Goal: Task Accomplishment & Management: Use online tool/utility

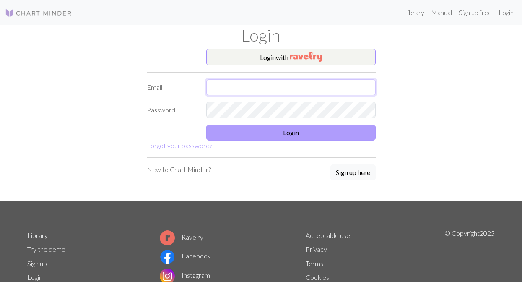
type input "[EMAIL_ADDRESS][DOMAIN_NAME]"
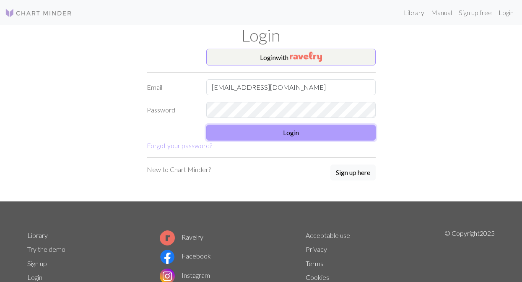
click at [292, 132] on button "Login" at bounding box center [290, 132] width 169 height 16
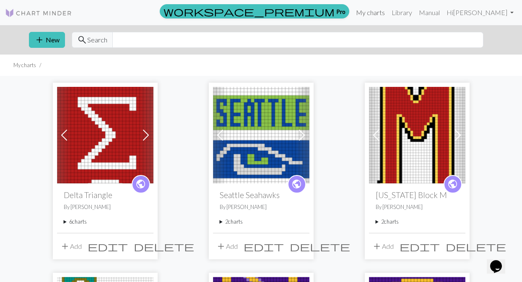
click at [388, 13] on link "My charts" at bounding box center [370, 12] width 36 height 17
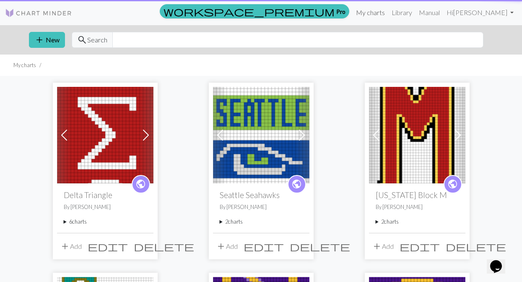
click at [388, 14] on link "My charts" at bounding box center [370, 12] width 36 height 17
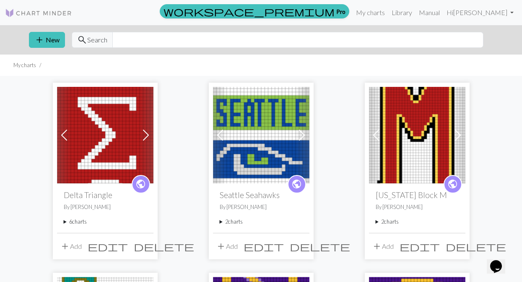
click at [91, 132] on img at bounding box center [105, 135] width 96 height 96
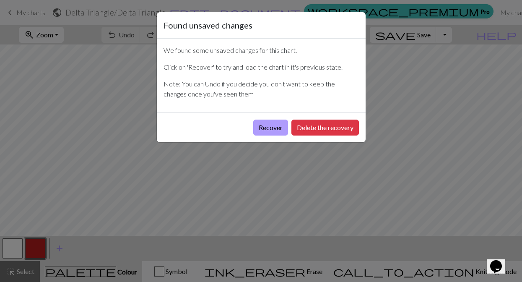
click at [271, 126] on button "Recover" at bounding box center [270, 127] width 35 height 16
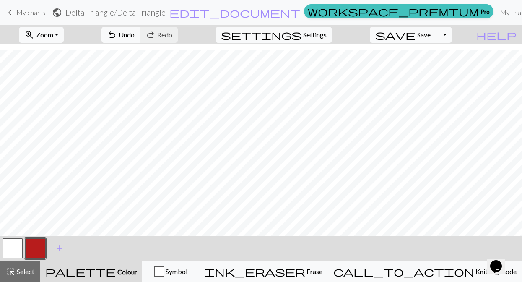
scroll to position [168, 0]
click at [31, 251] on button "button" at bounding box center [35, 248] width 20 height 20
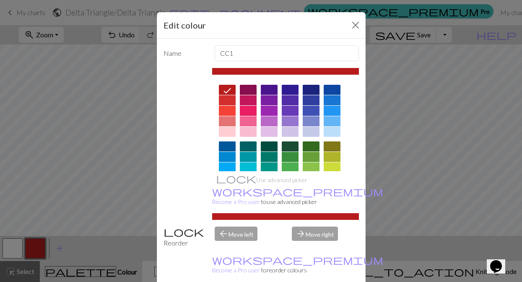
click at [65, 209] on div "Edit colour Name CC1 Use advanced picker workspace_premium Become a Pro user to…" at bounding box center [261, 141] width 522 height 282
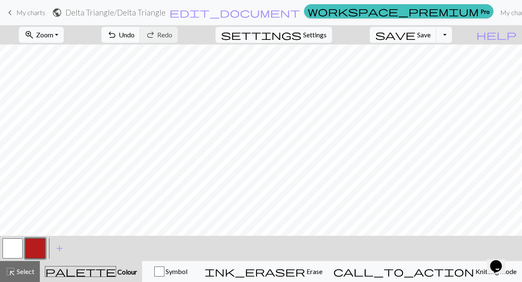
scroll to position [498, 0]
click at [313, 36] on button "settings Settings" at bounding box center [273, 35] width 116 height 16
select select "aran"
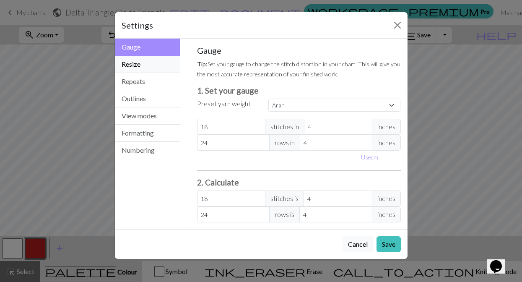
click at [153, 64] on button "Resize" at bounding box center [147, 64] width 65 height 17
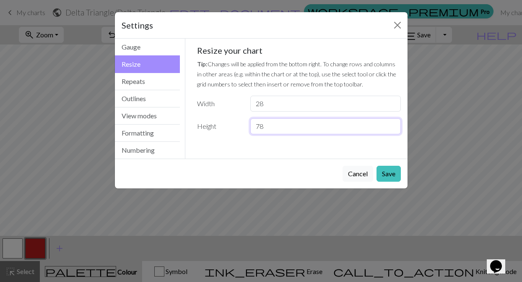
click at [270, 127] on input "78" at bounding box center [325, 126] width 150 height 16
type input "7"
type input "9"
type input "80"
click at [382, 173] on button "Save" at bounding box center [388, 174] width 24 height 16
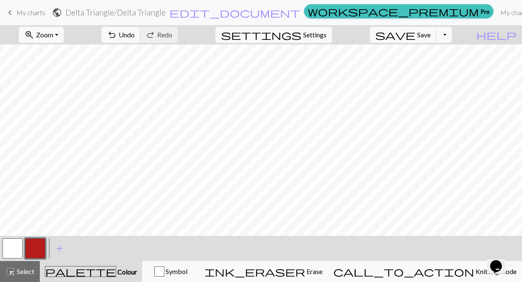
scroll to position [517, 0]
click at [36, 251] on button "button" at bounding box center [35, 248] width 20 height 20
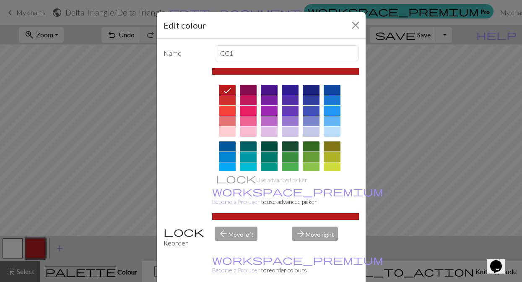
click at [55, 194] on div "Edit colour Name CC1 Use advanced picker workspace_premium Become a Pro user to…" at bounding box center [261, 141] width 522 height 282
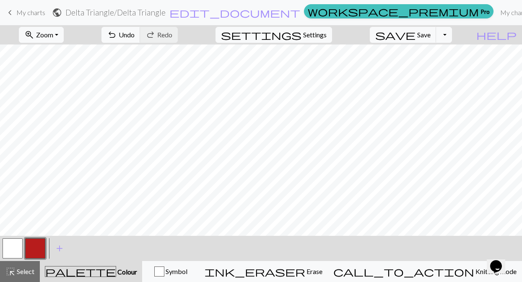
click at [13, 246] on button "button" at bounding box center [13, 248] width 20 height 20
click at [41, 246] on button "button" at bounding box center [35, 248] width 20 height 20
click at [14, 246] on button "button" at bounding box center [13, 248] width 20 height 20
click at [29, 250] on button "button" at bounding box center [35, 248] width 20 height 20
click at [10, 250] on button "button" at bounding box center [13, 248] width 20 height 20
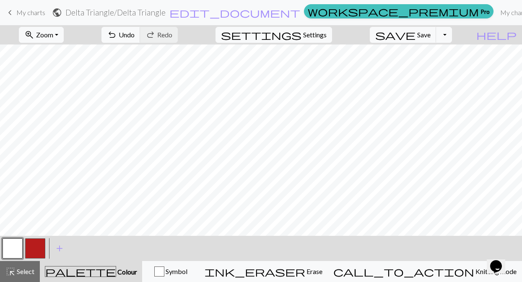
click at [34, 243] on button "button" at bounding box center [35, 248] width 20 height 20
click at [17, 243] on button "button" at bounding box center [13, 248] width 20 height 20
click at [36, 245] on button "button" at bounding box center [35, 248] width 20 height 20
click at [320, 31] on span "Settings" at bounding box center [314, 35] width 23 height 10
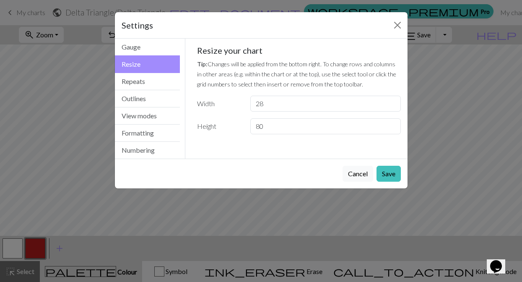
click at [162, 65] on button "Resize" at bounding box center [147, 64] width 65 height 18
click at [274, 127] on input "80" at bounding box center [325, 126] width 150 height 16
type input "81"
click at [391, 175] on button "Save" at bounding box center [388, 174] width 24 height 16
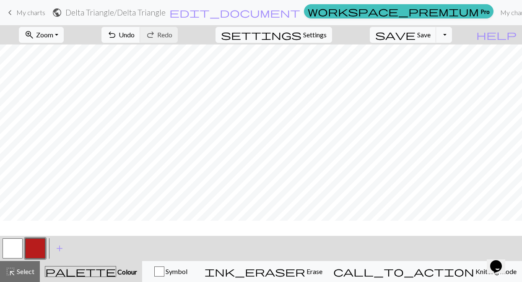
scroll to position [0, 0]
click at [430, 32] on span "Save" at bounding box center [423, 35] width 13 height 8
click at [15, 14] on span "keyboard_arrow_left" at bounding box center [10, 13] width 10 height 12
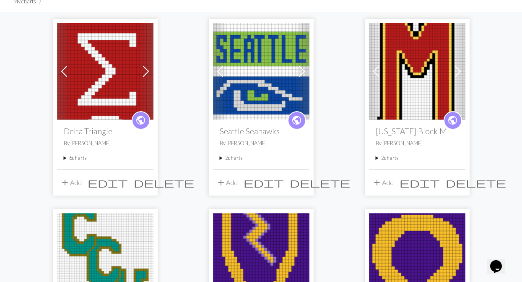
scroll to position [67, 0]
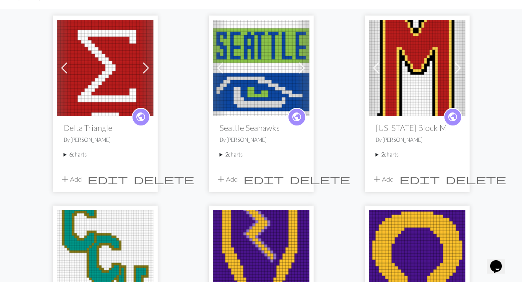
click at [126, 176] on span "edit" at bounding box center [108, 179] width 40 height 12
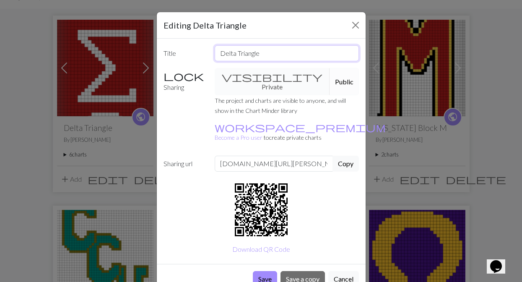
click at [265, 54] on input "Delta Triangle" at bounding box center [287, 53] width 144 height 16
type input "Delta Symbols"
click at [264, 271] on button "Save" at bounding box center [265, 279] width 24 height 16
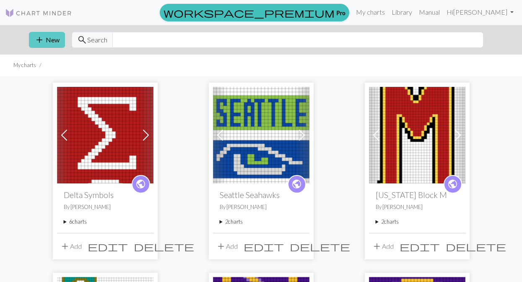
click at [43, 37] on span "add" at bounding box center [39, 40] width 10 height 12
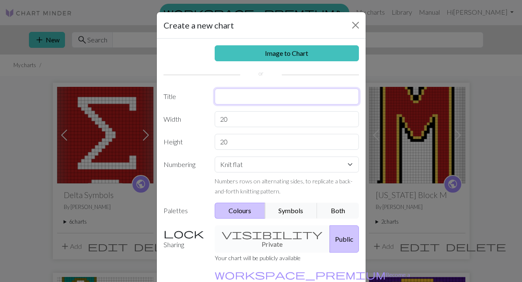
click at [249, 98] on input "text" at bounding box center [287, 96] width 144 height 16
type input "Baby Bear"
click at [232, 122] on input "20" at bounding box center [287, 119] width 144 height 16
type input "25"
click at [238, 141] on input "20" at bounding box center [287, 142] width 144 height 16
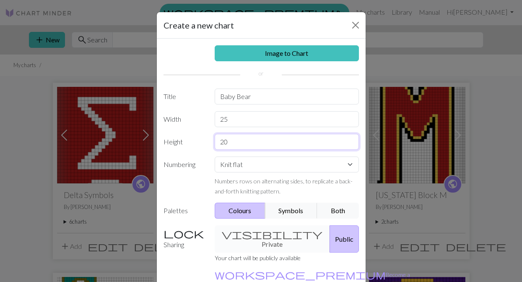
type input "2"
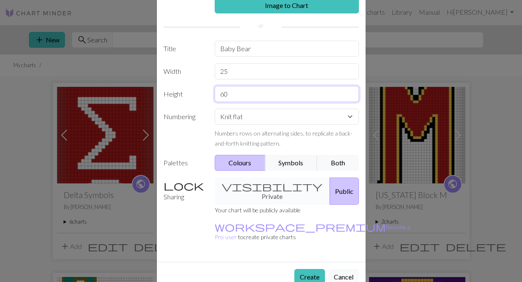
scroll to position [49, 0]
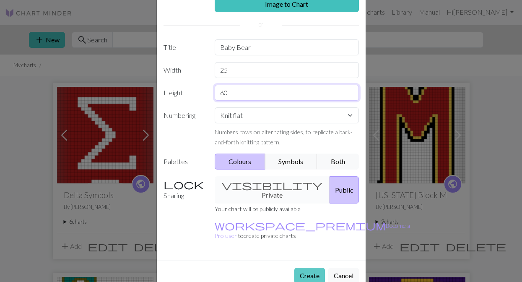
type input "60"
click at [310, 267] on button "Create" at bounding box center [309, 275] width 31 height 16
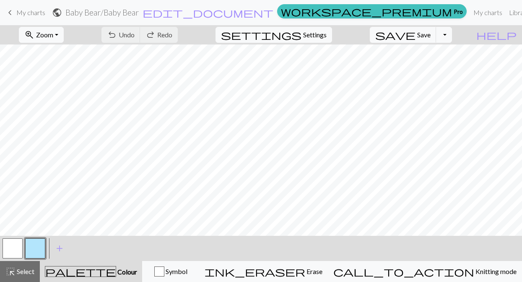
scroll to position [15, 0]
click at [64, 33] on button "zoom_in Zoom Zoom" at bounding box center [41, 35] width 45 height 16
click at [62, 108] on button "100%" at bounding box center [52, 113] width 66 height 13
click at [64, 34] on button "zoom_in Zoom Zoom" at bounding box center [41, 35] width 45 height 16
click at [68, 100] on button "50%" at bounding box center [52, 100] width 66 height 13
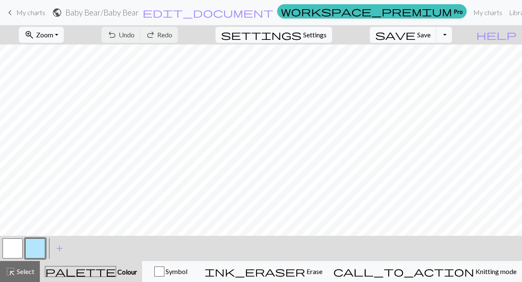
scroll to position [90, 0]
click at [16, 243] on button "button" at bounding box center [13, 248] width 20 height 20
click at [17, 253] on button "button" at bounding box center [13, 248] width 20 height 20
click at [17, 253] on div "Edit colour Name MC Use advanced picker workspace_premium Become a Pro user to …" at bounding box center [261, 141] width 522 height 282
click at [17, 253] on button "button" at bounding box center [13, 248] width 20 height 20
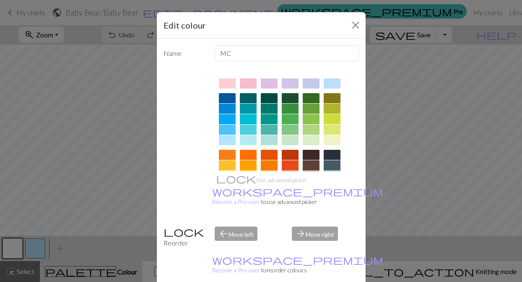
scroll to position [50, 0]
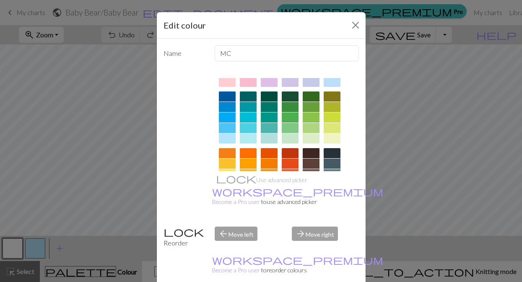
click at [305, 118] on div at bounding box center [311, 117] width 17 height 10
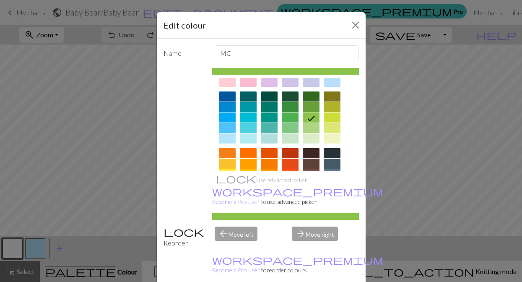
click at [312, 111] on div at bounding box center [311, 107] width 17 height 10
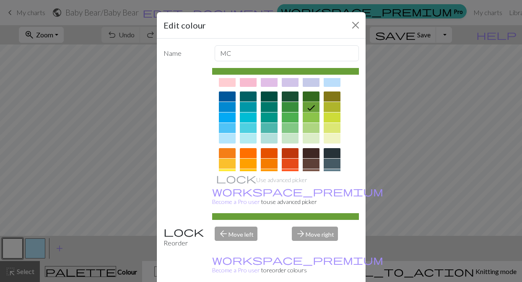
click at [312, 129] on div at bounding box center [311, 128] width 17 height 10
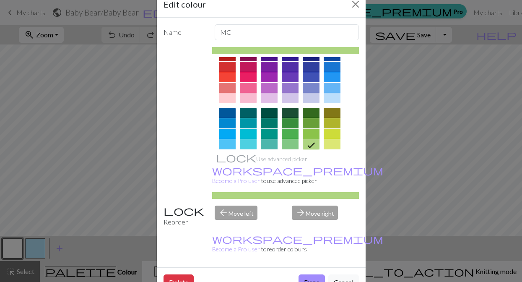
scroll to position [0, 0]
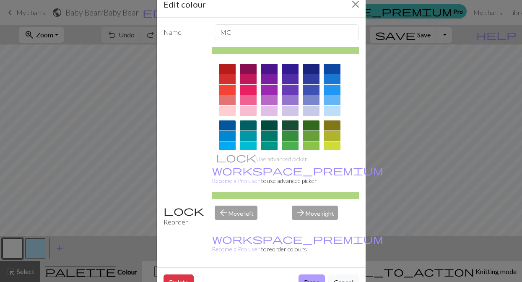
click at [320, 274] on button "Done" at bounding box center [311, 282] width 26 height 16
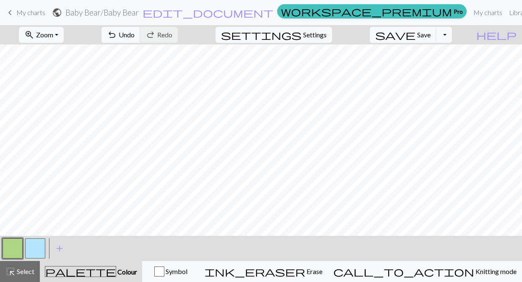
click at [38, 245] on button "button" at bounding box center [35, 248] width 20 height 20
click at [40, 251] on button "button" at bounding box center [35, 248] width 20 height 20
click at [117, 39] on span "undo" at bounding box center [112, 35] width 10 height 12
click at [8, 251] on button "button" at bounding box center [13, 248] width 20 height 20
click at [58, 247] on span "add" at bounding box center [59, 248] width 10 height 12
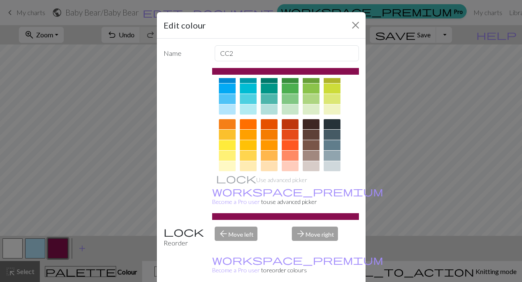
scroll to position [75, 0]
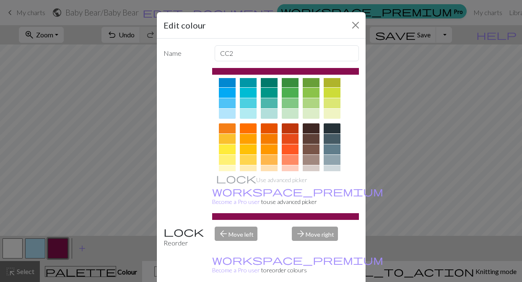
click at [314, 102] on div at bounding box center [311, 103] width 17 height 10
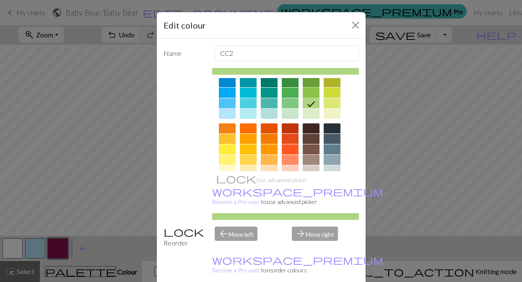
click at [313, 94] on div at bounding box center [311, 93] width 17 height 10
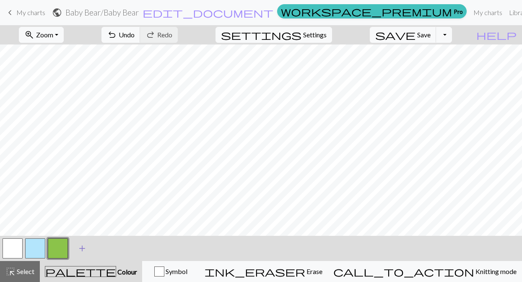
click at [78, 248] on span "add" at bounding box center [82, 248] width 10 height 12
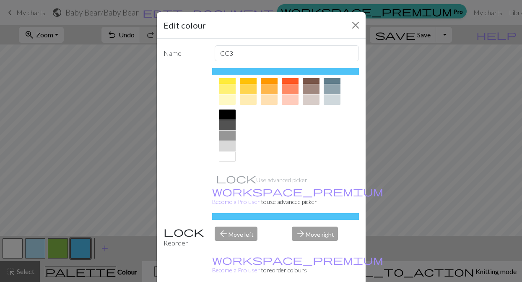
scroll to position [124, 0]
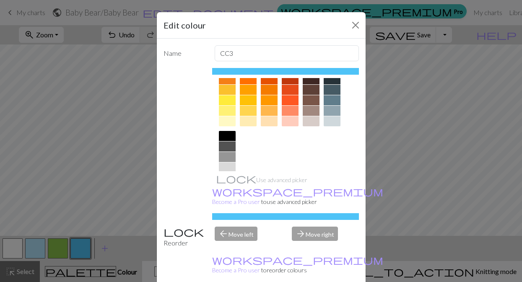
click at [313, 111] on div at bounding box center [311, 111] width 17 height 10
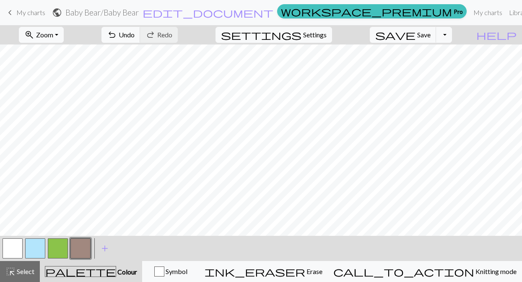
click at [38, 243] on button "button" at bounding box center [35, 248] width 20 height 20
click at [33, 248] on button "button" at bounding box center [35, 248] width 20 height 20
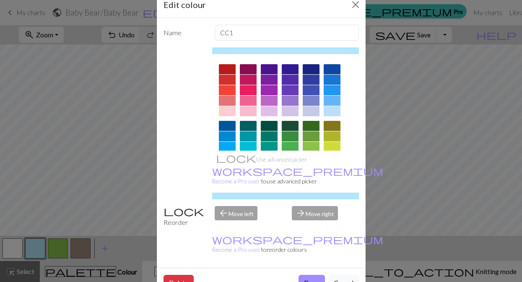
scroll to position [21, 0]
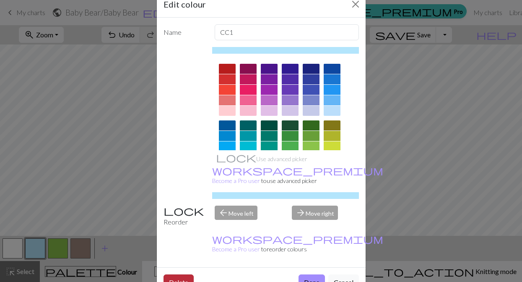
click at [175, 274] on button "Delete" at bounding box center [178, 282] width 30 height 16
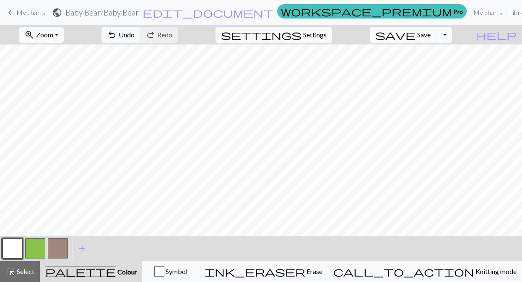
click at [14, 250] on button "button" at bounding box center [13, 248] width 20 height 20
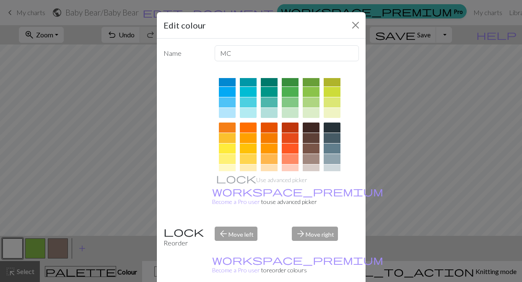
scroll to position [80, 0]
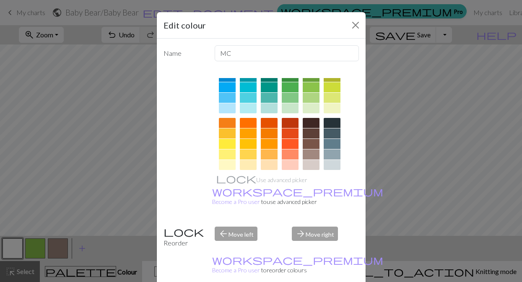
click at [332, 124] on div at bounding box center [331, 123] width 17 height 10
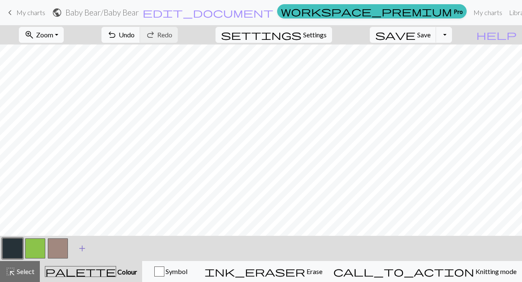
click at [81, 248] on span "add" at bounding box center [82, 248] width 10 height 12
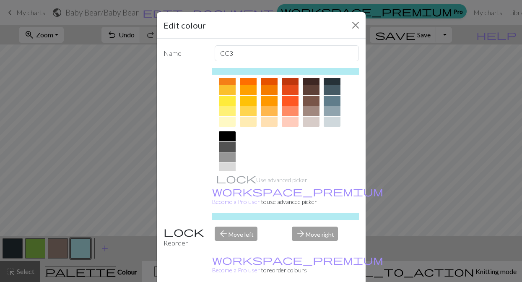
scroll to position [145, 0]
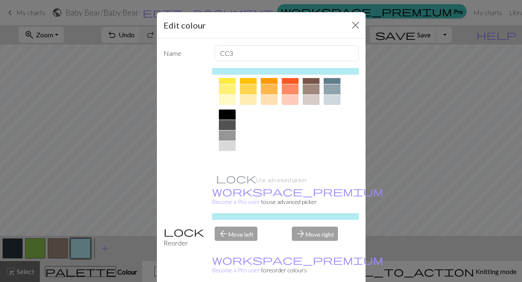
click at [228, 156] on div at bounding box center [227, 156] width 17 height 10
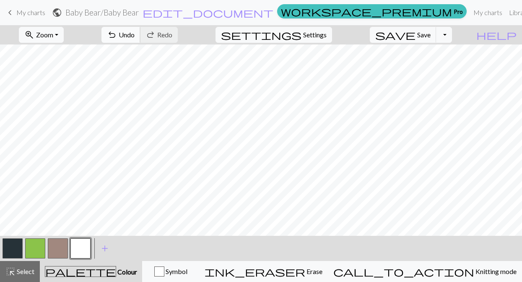
click at [135, 34] on span "Undo" at bounding box center [127, 35] width 16 height 8
click at [135, 35] on span "Undo" at bounding box center [127, 35] width 16 height 8
click at [81, 248] on span "add" at bounding box center [82, 248] width 10 height 12
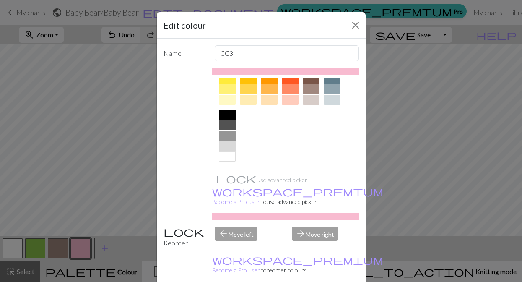
click at [232, 116] on div at bounding box center [227, 114] width 17 height 10
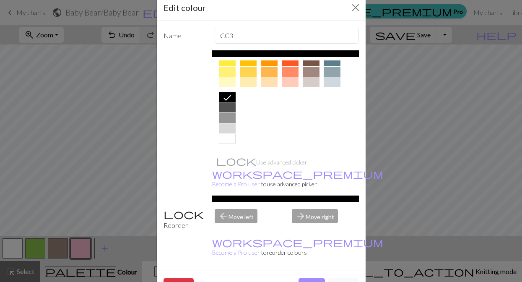
scroll to position [21, 0]
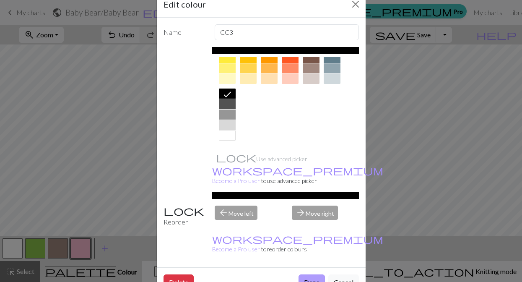
click at [310, 274] on button "Done" at bounding box center [311, 282] width 26 height 16
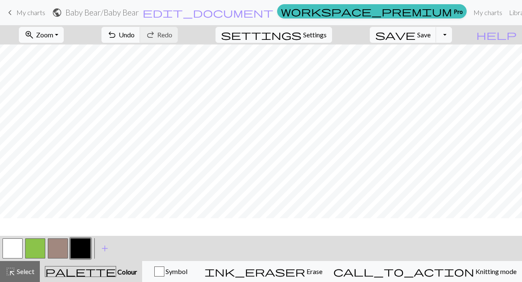
scroll to position [65, 0]
click at [106, 248] on span "add" at bounding box center [105, 248] width 10 height 12
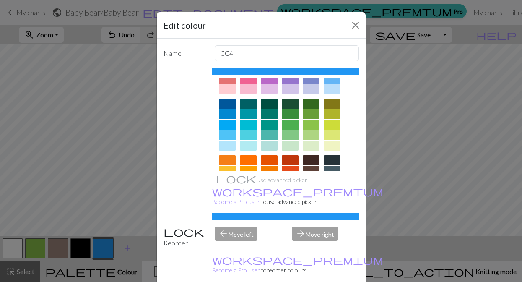
scroll to position [53, 0]
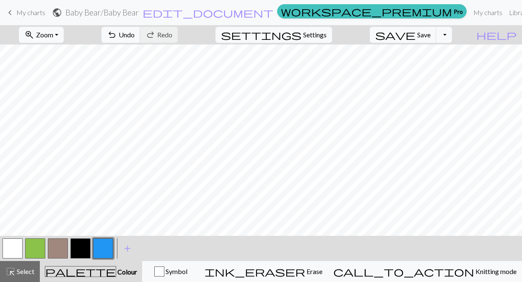
click at [107, 248] on button "button" at bounding box center [103, 248] width 20 height 20
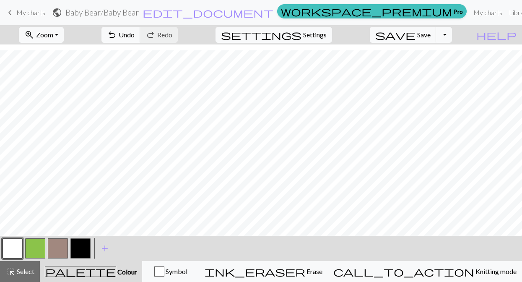
scroll to position [90, 0]
click at [36, 245] on button "button" at bounding box center [35, 248] width 20 height 20
click at [59, 246] on button "button" at bounding box center [58, 248] width 20 height 20
click at [34, 250] on button "button" at bounding box center [35, 248] width 20 height 20
click at [56, 243] on button "button" at bounding box center [58, 248] width 20 height 20
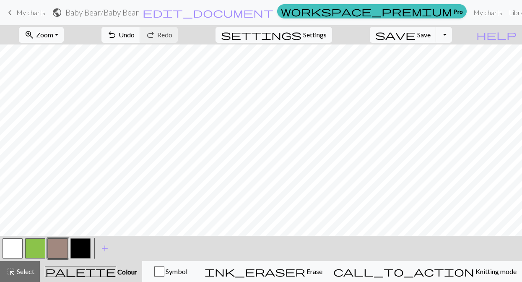
click at [37, 244] on button "button" at bounding box center [35, 248] width 20 height 20
click at [135, 37] on span "Undo" at bounding box center [127, 35] width 16 height 8
click at [135, 38] on span "Undo" at bounding box center [127, 35] width 16 height 8
click at [58, 249] on button "button" at bounding box center [58, 248] width 20 height 20
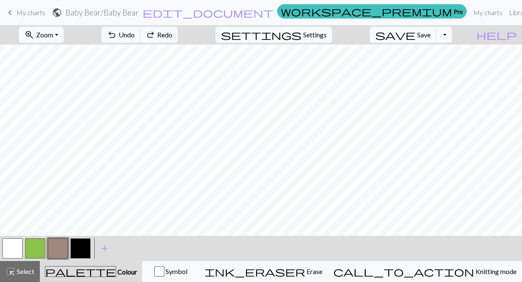
click at [40, 248] on button "button" at bounding box center [35, 248] width 20 height 20
click at [117, 33] on span "undo" at bounding box center [112, 35] width 10 height 12
click at [62, 243] on button "button" at bounding box center [58, 248] width 20 height 20
click at [60, 245] on button "button" at bounding box center [58, 248] width 20 height 20
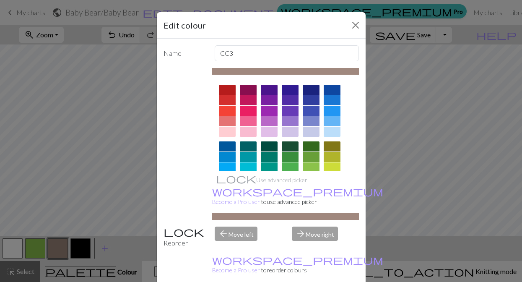
click at [83, 210] on div "Edit colour Name CC3 Use advanced picker workspace_premium Become a Pro user to…" at bounding box center [261, 141] width 522 height 282
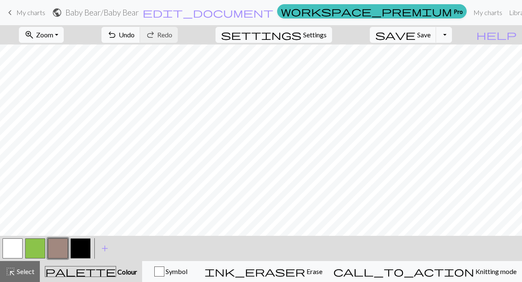
click at [32, 248] on button "button" at bounding box center [35, 248] width 20 height 20
click at [140, 29] on button "undo Undo Undo" at bounding box center [120, 35] width 39 height 16
click at [54, 247] on button "button" at bounding box center [58, 248] width 20 height 20
click at [140, 39] on button "undo Undo Undo" at bounding box center [120, 35] width 39 height 16
click at [35, 244] on button "button" at bounding box center [35, 248] width 20 height 20
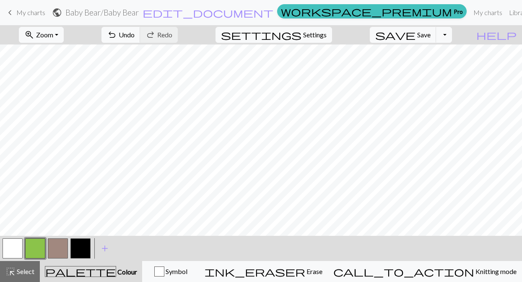
click at [58, 249] on button "button" at bounding box center [58, 248] width 20 height 20
click at [36, 251] on button "button" at bounding box center [35, 248] width 20 height 20
click at [55, 242] on button "button" at bounding box center [58, 248] width 20 height 20
click at [15, 251] on button "button" at bounding box center [13, 248] width 20 height 20
click at [38, 244] on button "button" at bounding box center [35, 248] width 20 height 20
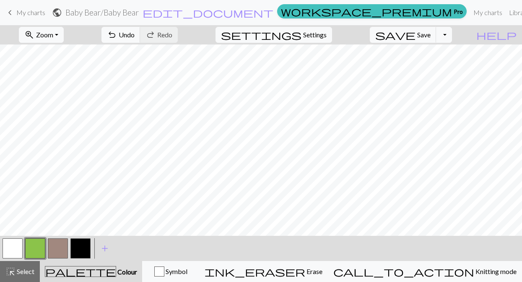
click at [81, 247] on button "button" at bounding box center [80, 248] width 20 height 20
click at [135, 34] on span "Undo" at bounding box center [127, 35] width 16 height 8
click at [117, 35] on span "undo" at bounding box center [112, 35] width 10 height 12
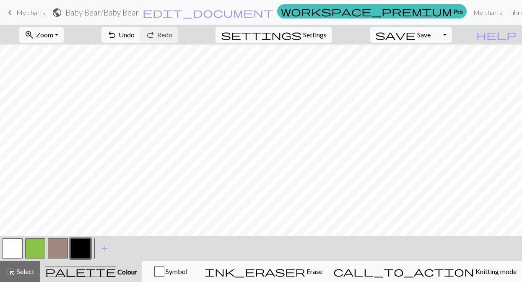
click at [37, 247] on button "button" at bounding box center [35, 248] width 20 height 20
click at [60, 248] on button "button" at bounding box center [58, 248] width 20 height 20
click at [42, 243] on button "button" at bounding box center [35, 248] width 20 height 20
click at [57, 251] on button "button" at bounding box center [58, 248] width 20 height 20
click at [32, 247] on button "button" at bounding box center [35, 248] width 20 height 20
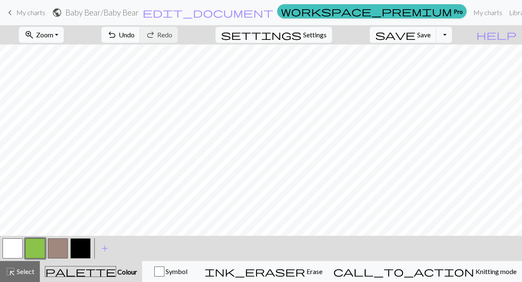
click at [34, 252] on button "button" at bounding box center [35, 248] width 20 height 20
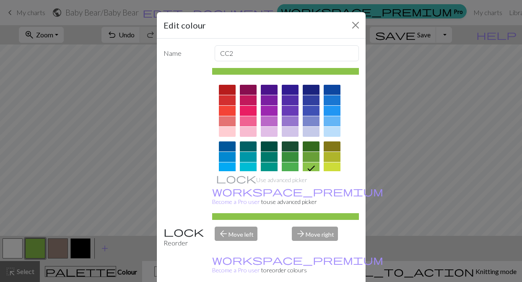
click at [82, 199] on div "Edit colour Name CC2 Use advanced picker workspace_premium Become a Pro user to…" at bounding box center [261, 141] width 522 height 282
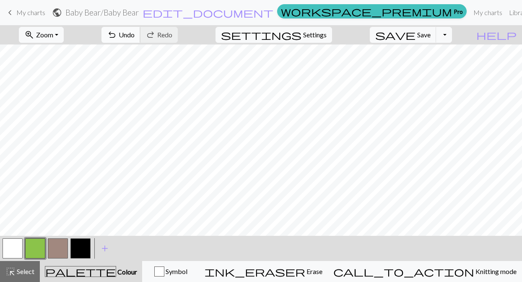
click at [117, 34] on span "undo" at bounding box center [112, 35] width 10 height 12
click at [56, 247] on button "button" at bounding box center [58, 248] width 20 height 20
click at [32, 248] on button "button" at bounding box center [35, 248] width 20 height 20
click at [135, 39] on span "Undo" at bounding box center [127, 35] width 16 height 8
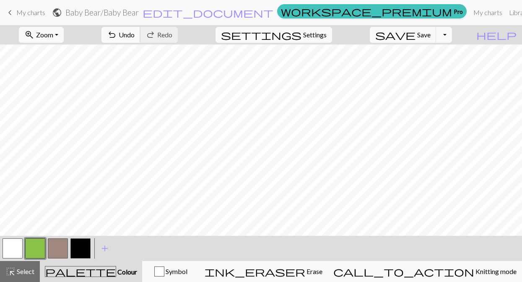
scroll to position [71, 0]
click at [53, 37] on span "Zoom" at bounding box center [44, 35] width 17 height 8
click at [62, 104] on button "50%" at bounding box center [52, 100] width 66 height 13
click at [53, 35] on span "Zoom" at bounding box center [44, 35] width 17 height 8
click at [54, 113] on button "100%" at bounding box center [52, 113] width 66 height 13
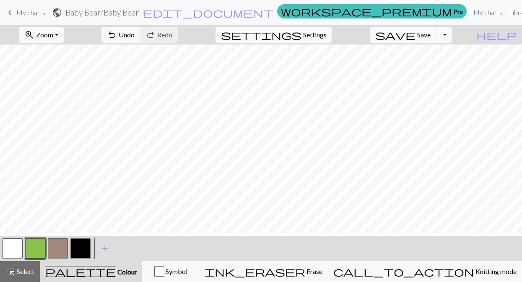
scroll to position [228, 0]
click at [14, 246] on button "button" at bounding box center [13, 248] width 20 height 20
click at [34, 244] on button "button" at bounding box center [35, 248] width 20 height 20
click at [14, 248] on button "button" at bounding box center [13, 248] width 20 height 20
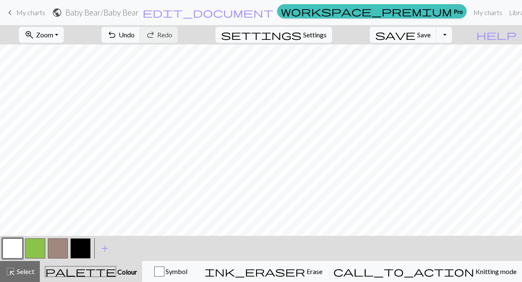
click at [36, 246] on button "button" at bounding box center [35, 248] width 20 height 20
click at [17, 254] on button "button" at bounding box center [13, 248] width 20 height 20
click at [29, 239] on button "button" at bounding box center [35, 248] width 20 height 20
click at [17, 243] on button "button" at bounding box center [13, 248] width 20 height 20
click at [34, 244] on button "button" at bounding box center [35, 248] width 20 height 20
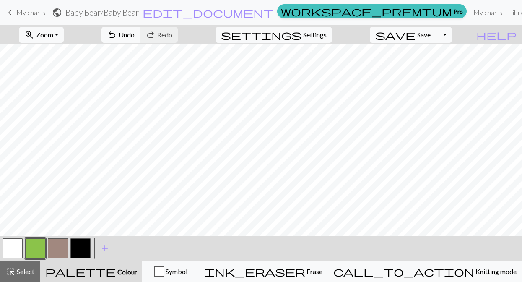
click at [16, 246] on button "button" at bounding box center [13, 248] width 20 height 20
click at [34, 246] on button "button" at bounding box center [35, 248] width 20 height 20
click at [13, 249] on button "button" at bounding box center [13, 248] width 20 height 20
click at [34, 247] on button "button" at bounding box center [35, 248] width 20 height 20
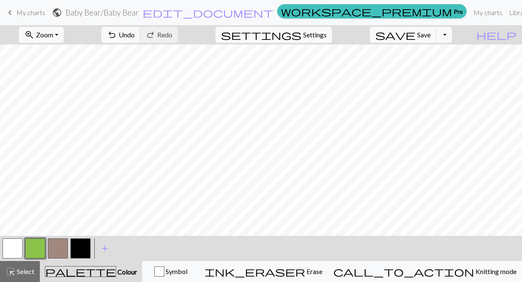
click at [10, 248] on button "button" at bounding box center [13, 248] width 20 height 20
click at [80, 250] on button "button" at bounding box center [80, 248] width 20 height 20
click at [13, 246] on button "button" at bounding box center [13, 248] width 20 height 20
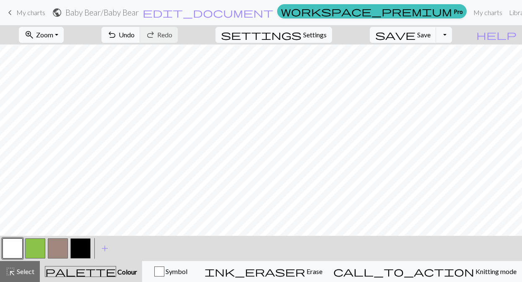
click at [81, 248] on button "button" at bounding box center [80, 248] width 20 height 20
click at [85, 242] on button "button" at bounding box center [80, 248] width 20 height 20
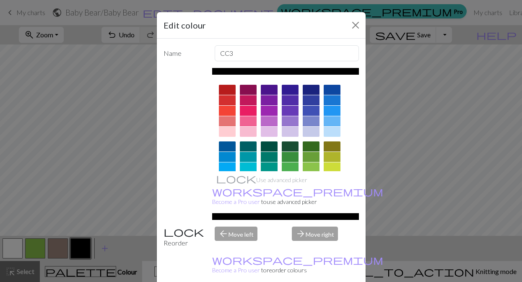
click at [89, 180] on div "Edit colour Name CC3 Use advanced picker workspace_premium Become a Pro user to…" at bounding box center [261, 141] width 522 height 282
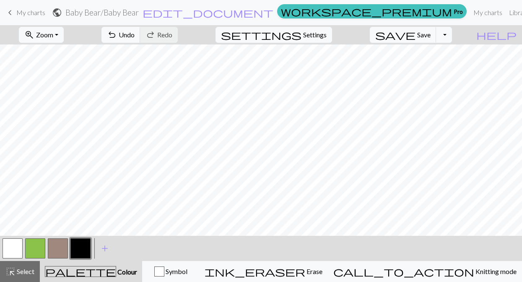
scroll to position [171, 0]
click at [7, 245] on button "button" at bounding box center [13, 248] width 20 height 20
click at [80, 246] on button "button" at bounding box center [80, 248] width 20 height 20
click at [11, 249] on button "button" at bounding box center [13, 248] width 20 height 20
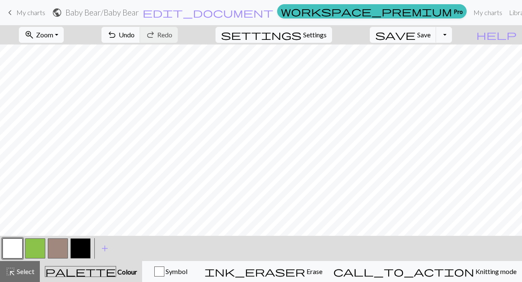
click at [79, 248] on button "button" at bounding box center [80, 248] width 20 height 20
click at [16, 245] on button "button" at bounding box center [13, 248] width 20 height 20
click at [78, 251] on button "button" at bounding box center [80, 248] width 20 height 20
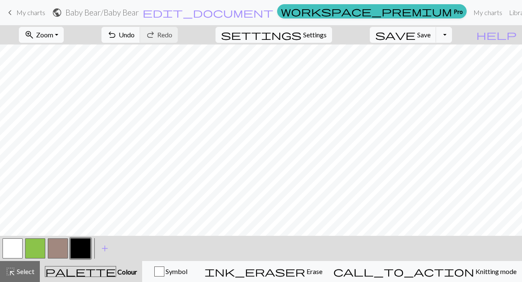
click at [11, 250] on button "button" at bounding box center [13, 248] width 20 height 20
click at [117, 35] on span "undo" at bounding box center [112, 35] width 10 height 12
click at [117, 34] on span "undo" at bounding box center [112, 35] width 10 height 12
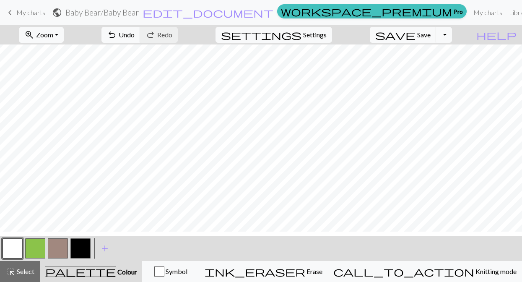
scroll to position [238, 0]
click at [34, 246] on button "button" at bounding box center [35, 248] width 20 height 20
click at [78, 250] on button "button" at bounding box center [80, 248] width 20 height 20
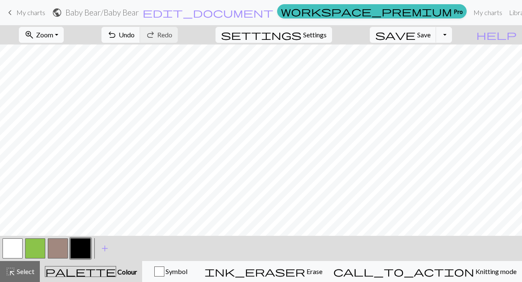
click at [15, 244] on button "button" at bounding box center [13, 248] width 20 height 20
click at [140, 34] on button "undo Undo Undo" at bounding box center [120, 35] width 39 height 16
click at [34, 248] on button "button" at bounding box center [35, 248] width 20 height 20
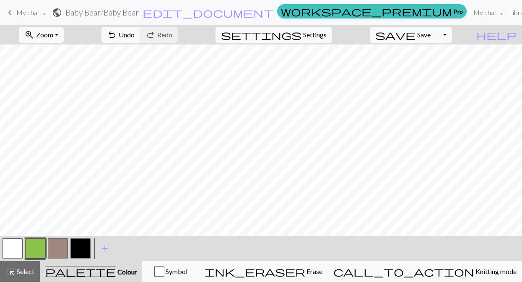
click at [35, 246] on button "button" at bounding box center [35, 248] width 20 height 20
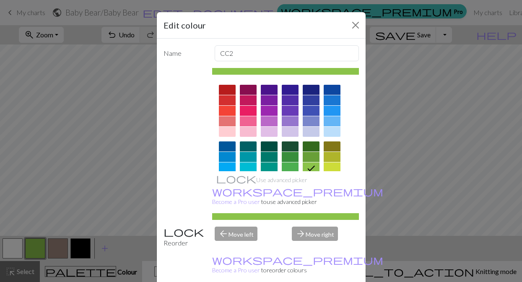
click at [84, 144] on div "Edit colour Name CC2 Use advanced picker workspace_premium Become a Pro user to…" at bounding box center [261, 141] width 522 height 282
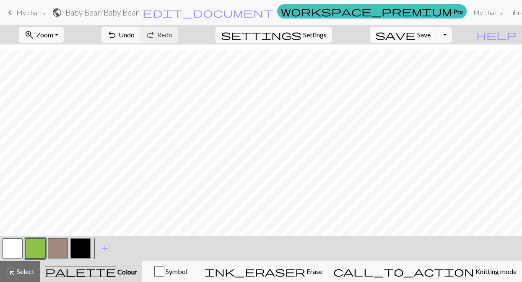
scroll to position [197, 0]
click at [13, 246] on button "button" at bounding box center [13, 248] width 20 height 20
click at [105, 248] on span "add" at bounding box center [105, 248] width 10 height 12
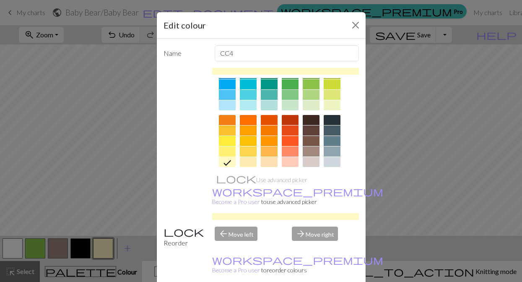
scroll to position [86, 0]
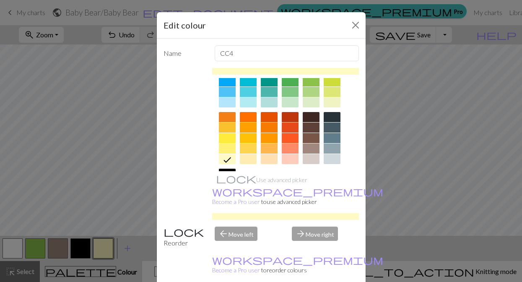
click at [332, 149] on div at bounding box center [331, 148] width 17 height 10
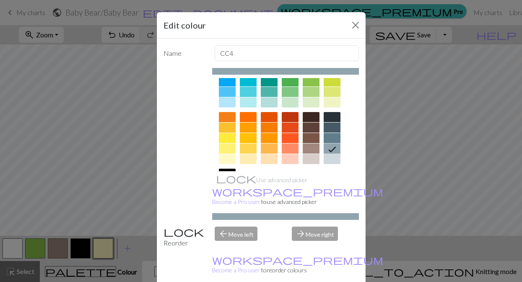
click at [125, 249] on div "Edit colour Name CC4 Use advanced picker workspace_premium Become a Pro user to…" at bounding box center [261, 141] width 522 height 282
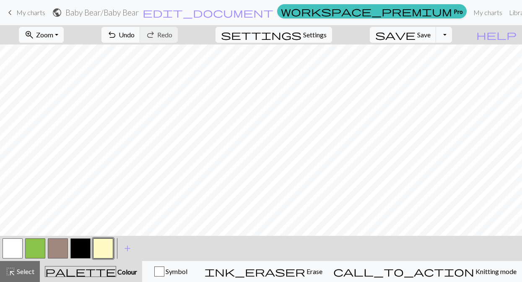
click at [103, 247] on button "button" at bounding box center [103, 248] width 20 height 20
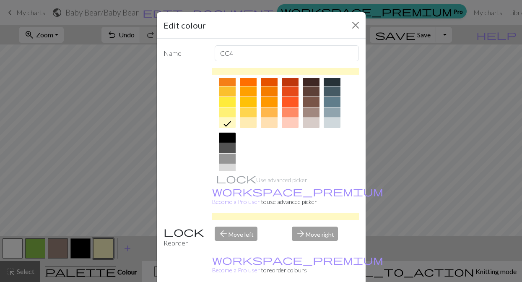
scroll to position [133, 0]
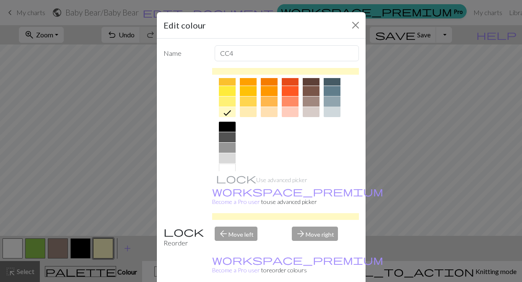
click at [331, 103] on div at bounding box center [331, 101] width 17 height 10
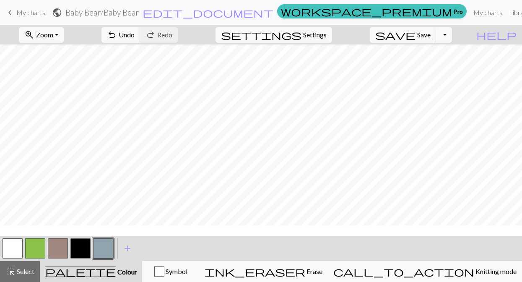
scroll to position [181, 0]
click at [80, 249] on button "button" at bounding box center [80, 248] width 20 height 20
click at [11, 248] on button "button" at bounding box center [13, 248] width 20 height 20
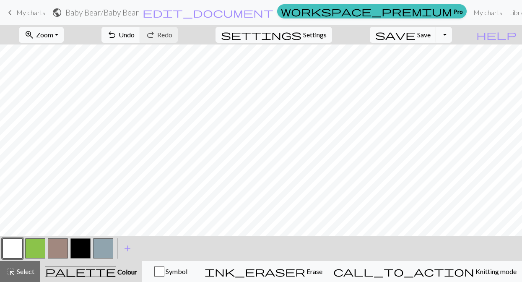
click at [81, 247] on button "button" at bounding box center [80, 248] width 20 height 20
click at [56, 248] on button "button" at bounding box center [58, 248] width 20 height 20
click at [32, 252] on button "button" at bounding box center [35, 248] width 20 height 20
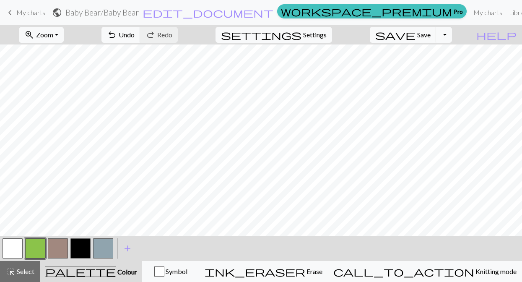
click at [62, 243] on button "button" at bounding box center [58, 248] width 20 height 20
click at [35, 248] on button "button" at bounding box center [35, 248] width 20 height 20
click at [58, 245] on button "button" at bounding box center [58, 248] width 20 height 20
click at [39, 242] on button "button" at bounding box center [35, 248] width 20 height 20
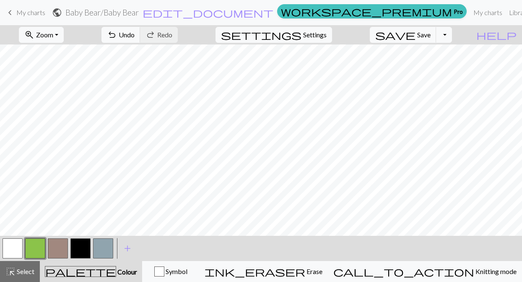
click at [59, 248] on button "button" at bounding box center [58, 248] width 20 height 20
click at [36, 249] on button "button" at bounding box center [35, 248] width 20 height 20
click at [56, 246] on button "button" at bounding box center [58, 248] width 20 height 20
click at [40, 246] on button "button" at bounding box center [35, 248] width 20 height 20
click at [54, 251] on button "button" at bounding box center [58, 248] width 20 height 20
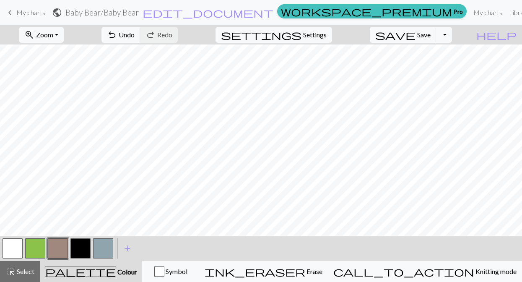
click at [33, 249] on button "button" at bounding box center [35, 248] width 20 height 20
click at [140, 33] on button "undo Undo Undo" at bounding box center [120, 35] width 39 height 16
click at [57, 249] on button "button" at bounding box center [58, 248] width 20 height 20
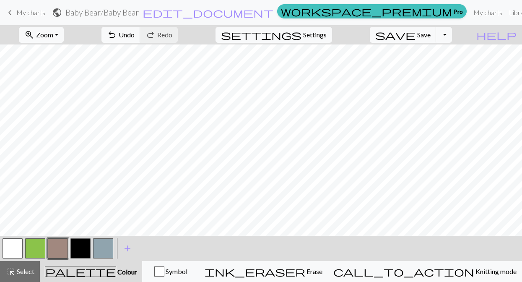
click at [34, 246] on button "button" at bounding box center [35, 248] width 20 height 20
click at [54, 248] on button "button" at bounding box center [58, 248] width 20 height 20
click at [37, 249] on button "button" at bounding box center [35, 248] width 20 height 20
click at [55, 250] on button "button" at bounding box center [58, 248] width 20 height 20
click at [60, 251] on button "button" at bounding box center [58, 248] width 20 height 20
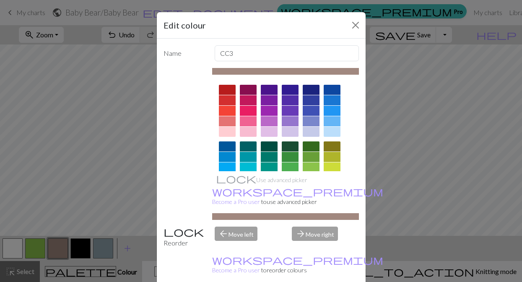
click at [87, 198] on div "Edit colour Name CC3 Use advanced picker workspace_premium Become a Pro user to…" at bounding box center [261, 141] width 522 height 282
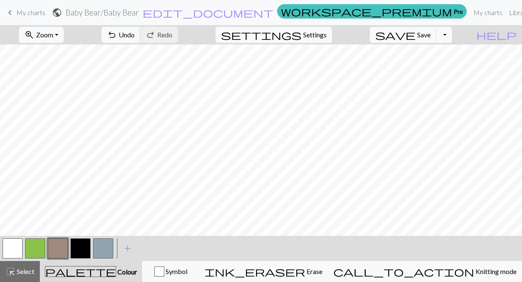
click at [39, 249] on button "button" at bounding box center [35, 248] width 20 height 20
click at [78, 251] on button "button" at bounding box center [80, 248] width 20 height 20
click at [8, 247] on button "button" at bounding box center [13, 248] width 20 height 20
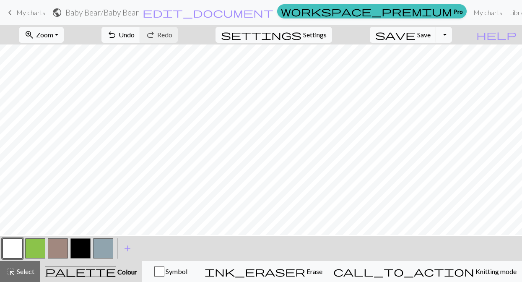
scroll to position [169, 0]
click at [72, 242] on button "button" at bounding box center [80, 248] width 20 height 20
click at [135, 35] on span "Undo" at bounding box center [127, 35] width 16 height 8
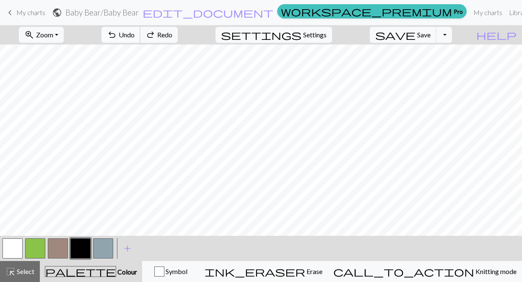
click at [135, 35] on span "Undo" at bounding box center [127, 35] width 16 height 8
click at [24, 246] on div at bounding box center [35, 248] width 23 height 23
click at [36, 243] on button "button" at bounding box center [35, 248] width 20 height 20
click at [117, 35] on span "undo" at bounding box center [112, 35] width 10 height 12
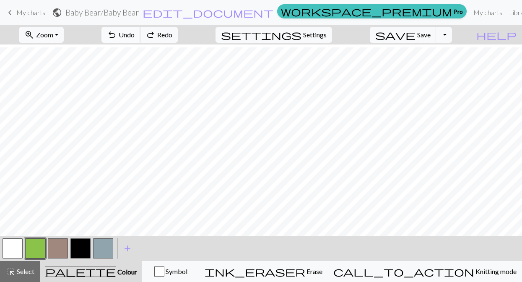
scroll to position [177, 0]
click at [83, 249] on button "button" at bounding box center [80, 248] width 20 height 20
click at [135, 38] on span "Undo" at bounding box center [127, 35] width 16 height 8
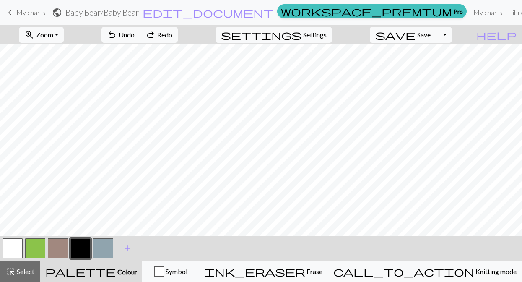
click at [80, 243] on button "button" at bounding box center [80, 248] width 20 height 20
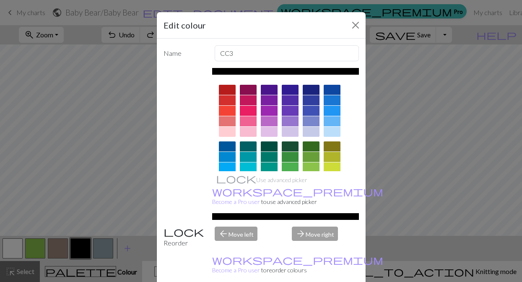
click at [85, 147] on div "Edit colour Name CC3 Use advanced picker workspace_premium Become a Pro user to…" at bounding box center [261, 141] width 522 height 282
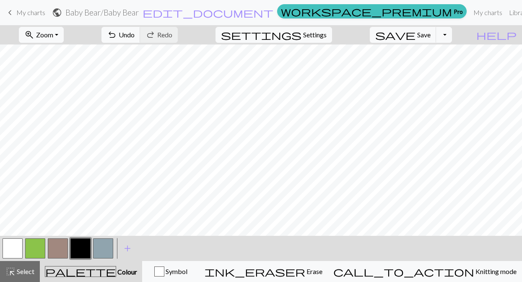
scroll to position [282, 0]
click at [33, 249] on button "button" at bounding box center [35, 248] width 20 height 20
click at [140, 36] on button "undo Undo Undo" at bounding box center [120, 35] width 39 height 16
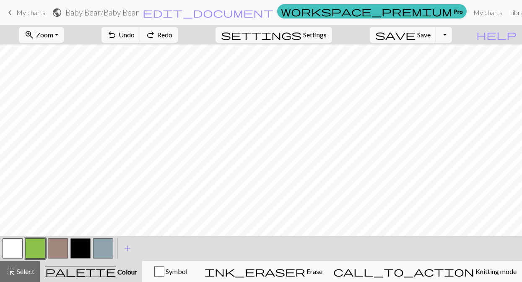
click at [58, 246] on button "button" at bounding box center [58, 248] width 20 height 20
click at [78, 246] on button "button" at bounding box center [80, 248] width 20 height 20
click at [9, 248] on button "button" at bounding box center [13, 248] width 20 height 20
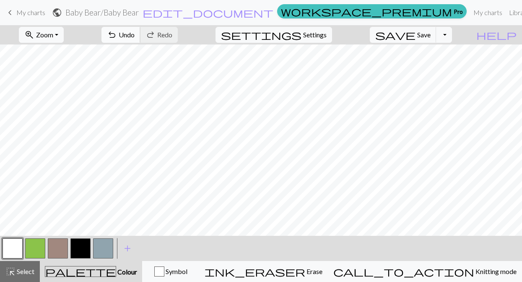
click at [117, 32] on span "undo" at bounding box center [112, 35] width 10 height 12
click at [430, 34] on span "Save" at bounding box center [423, 35] width 13 height 8
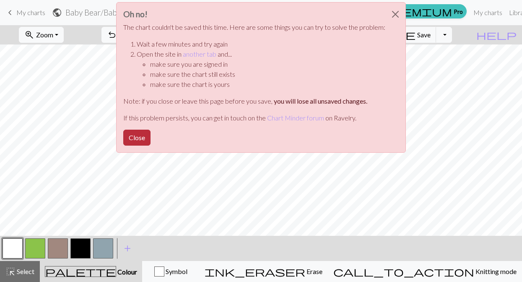
click at [135, 142] on button "Close" at bounding box center [136, 137] width 27 height 16
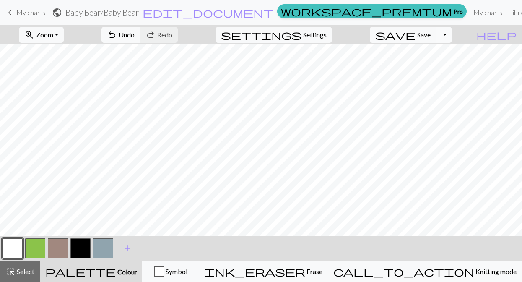
click at [452, 40] on button "Toggle Dropdown" at bounding box center [444, 35] width 16 height 16
click at [432, 52] on button "file_copy Save a copy" at bounding box center [382, 53] width 138 height 13
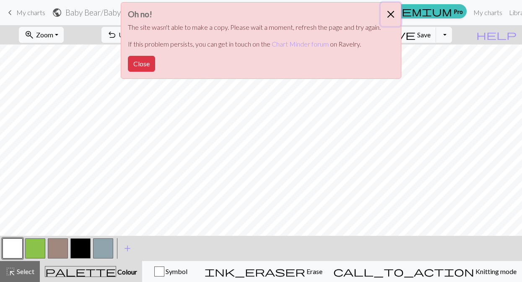
click at [387, 15] on button "Close" at bounding box center [390, 14] width 20 height 23
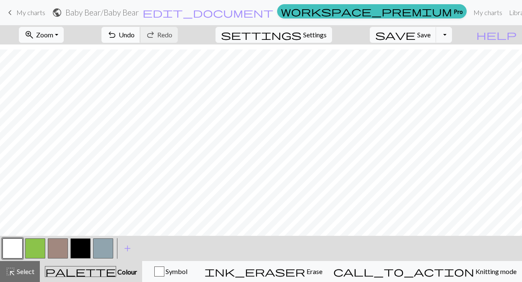
scroll to position [65, 0]
click at [243, 15] on span "edit_document" at bounding box center [207, 13] width 131 height 12
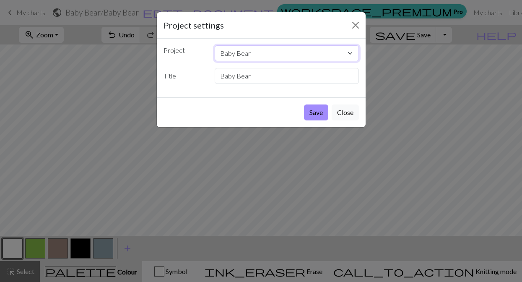
click at [253, 53] on select "Baby Bear Delta Symbols Seattle Seahawks Maryland Block M Coastal Carolina Omeg…" at bounding box center [287, 53] width 144 height 16
click at [215, 45] on select "Baby Bear Delta Symbols Seattle Seahawks Maryland Block M Coastal Carolina Omeg…" at bounding box center [287, 53] width 144 height 16
click at [255, 52] on select "Baby Bear Delta Symbols Seattle Seahawks Maryland Block M Coastal Carolina Omeg…" at bounding box center [287, 53] width 144 height 16
click at [215, 45] on select "Baby Bear Delta Symbols Seattle Seahawks Maryland Block M Coastal Carolina Omeg…" at bounding box center [287, 53] width 144 height 16
click at [239, 53] on select "Baby Bear Delta Symbols Seattle Seahawks Maryland Block M Coastal Carolina Omeg…" at bounding box center [287, 53] width 144 height 16
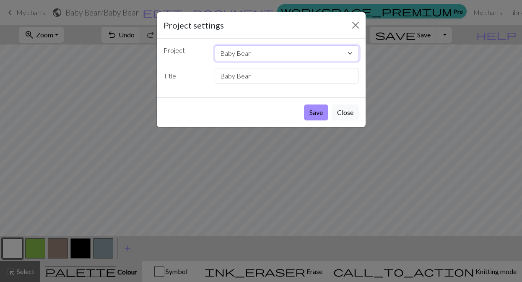
click at [215, 45] on select "Baby Bear Delta Symbols Seattle Seahawks Maryland Block M Coastal Carolina Omeg…" at bounding box center [287, 53] width 144 height 16
click at [236, 53] on select "Baby Bear Delta Symbols Seattle Seahawks Maryland Block M Coastal Carolina Omeg…" at bounding box center [287, 53] width 144 height 16
click at [215, 45] on select "Baby Bear Delta Symbols Seattle Seahawks Maryland Block M Coastal Carolina Omeg…" at bounding box center [287, 53] width 144 height 16
click at [235, 78] on input "Baby Bear" at bounding box center [287, 76] width 144 height 16
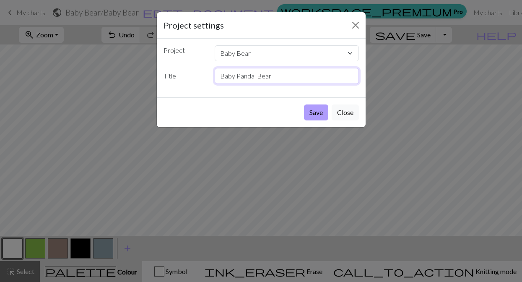
type input "Baby Panda Bear"
click at [320, 115] on button "Save" at bounding box center [316, 112] width 24 height 16
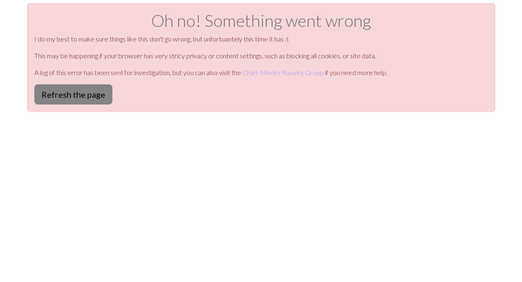
click at [94, 93] on button "Refresh the page" at bounding box center [73, 94] width 78 height 20
click at [63, 91] on button "Refresh the page" at bounding box center [73, 94] width 78 height 20
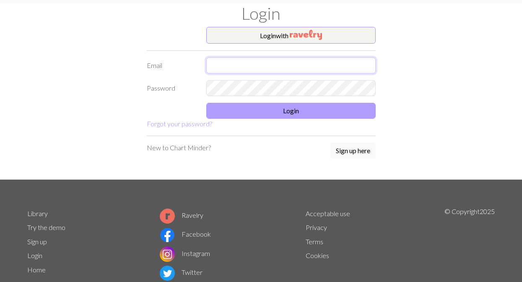
type input "[EMAIL_ADDRESS][DOMAIN_NAME]"
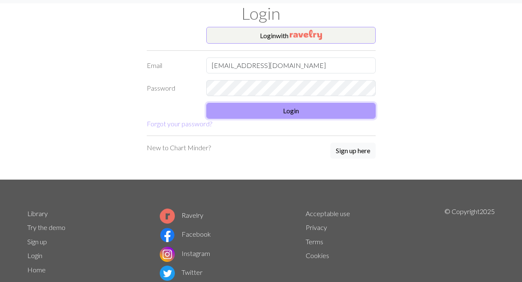
click at [286, 112] on button "Login" at bounding box center [290, 111] width 169 height 16
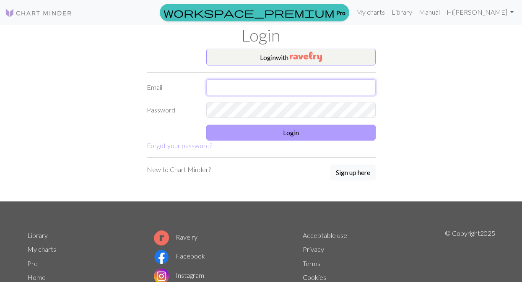
type input "[EMAIL_ADDRESS][DOMAIN_NAME]"
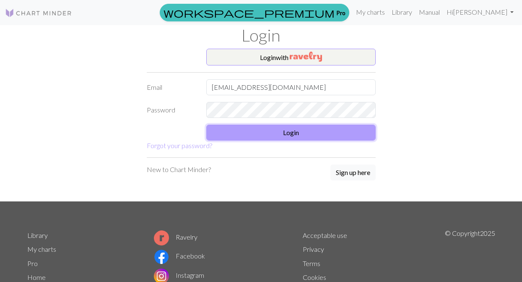
click at [278, 134] on button "Login" at bounding box center [290, 132] width 169 height 16
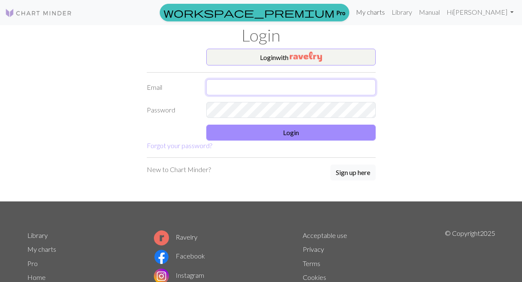
type input "[EMAIL_ADDRESS][DOMAIN_NAME]"
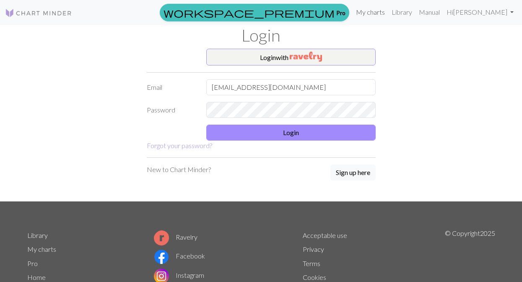
click at [388, 13] on link "My charts" at bounding box center [370, 12] width 36 height 17
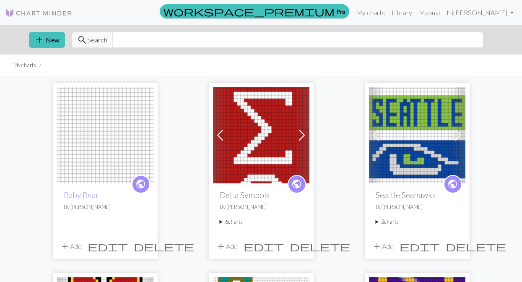
click at [108, 168] on img at bounding box center [105, 135] width 96 height 96
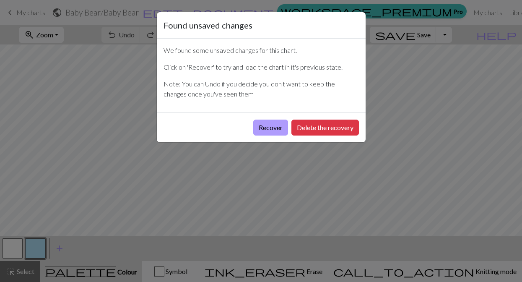
click at [268, 128] on button "Recover" at bounding box center [270, 127] width 35 height 16
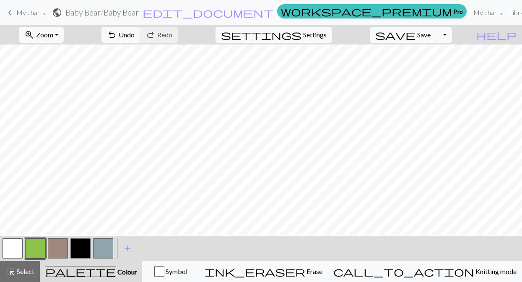
scroll to position [241, 0]
click at [415, 37] on span "save" at bounding box center [395, 35] width 40 height 12
click at [452, 37] on button "Toggle Dropdown" at bounding box center [444, 35] width 16 height 16
click at [446, 64] on button "save_alt Download" at bounding box center [382, 66] width 138 height 13
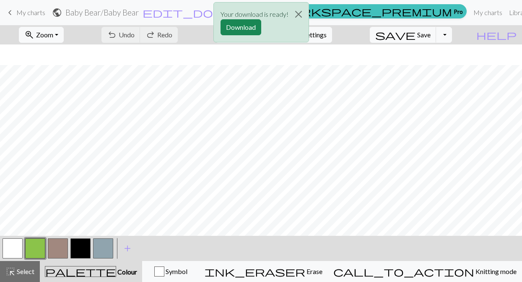
scroll to position [349, 0]
click at [299, 15] on button "Close" at bounding box center [298, 14] width 20 height 23
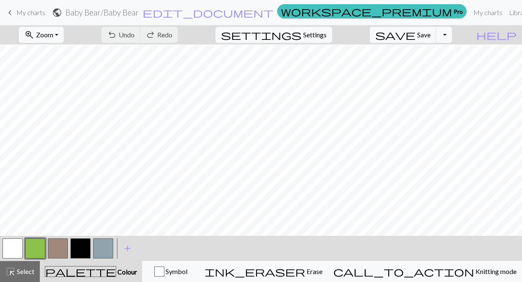
scroll to position [343, 0]
